Goal: Information Seeking & Learning: Find specific fact

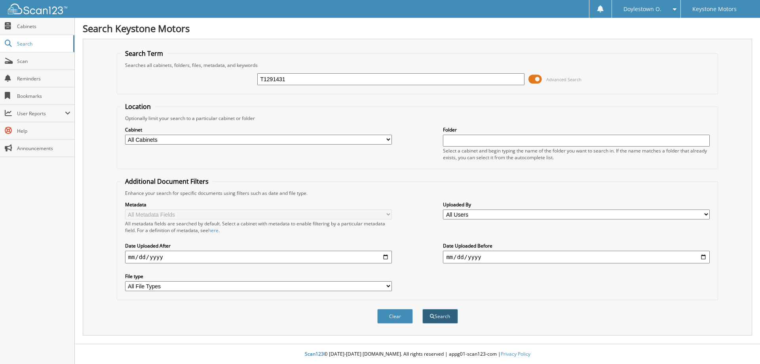
type input "T1291431"
click at [437, 318] on button "Search" at bounding box center [440, 316] width 36 height 15
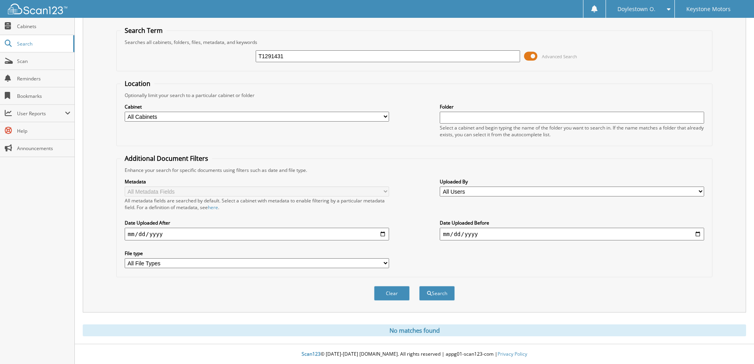
click at [300, 316] on div "Search Term Searches all cabinets, folders, files, metadata, and keywords T1291…" at bounding box center [414, 176] width 663 height 320
